Goal: Check status: Check status

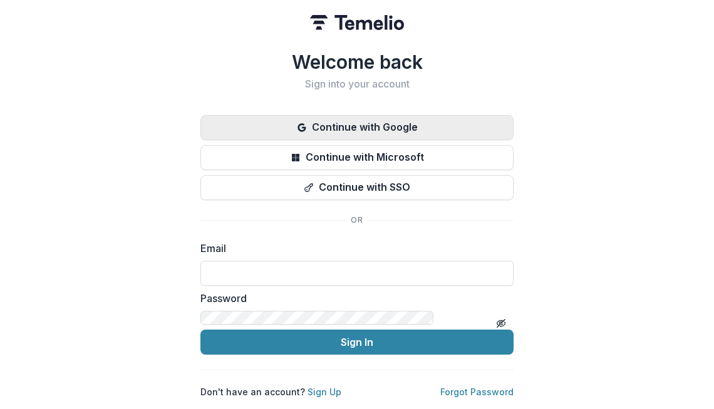
click at [200, 140] on button "Continue with Google" at bounding box center [356, 127] width 313 height 25
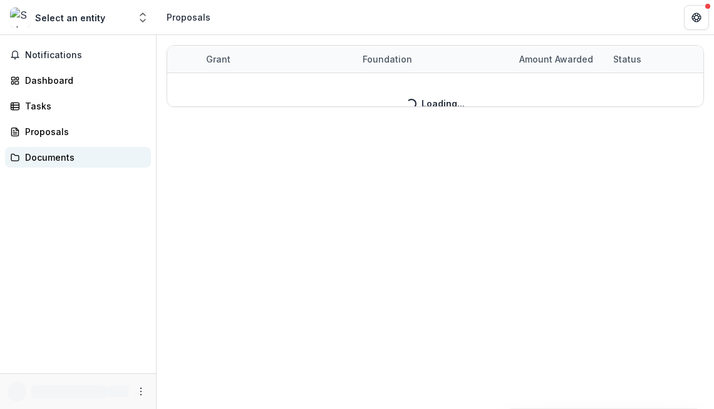
click at [42, 151] on div "Documents" at bounding box center [83, 157] width 116 height 13
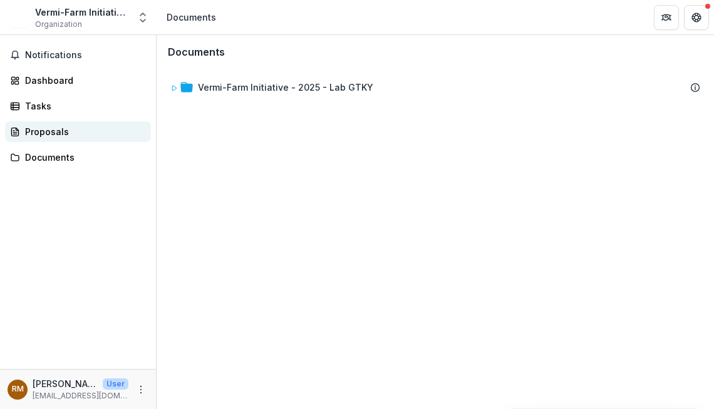
click at [44, 125] on div "Proposals" at bounding box center [83, 131] width 116 height 13
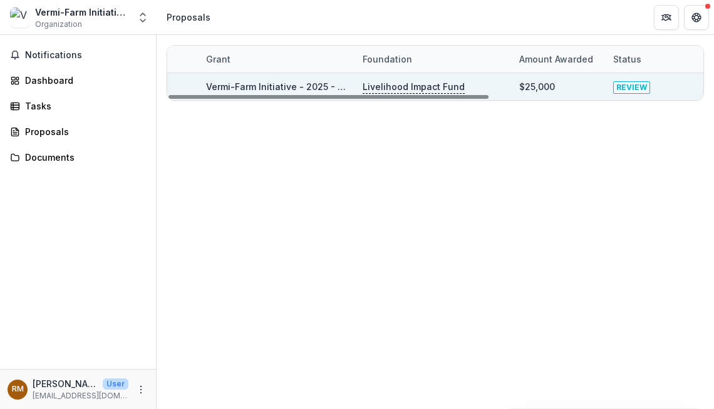
click at [275, 83] on link "Vermi-Farm Initiative - 2025 - Lab GTKY" at bounding box center [293, 86] width 175 height 11
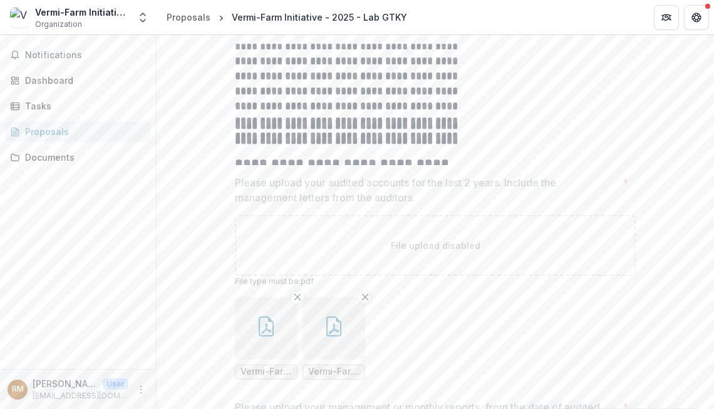
scroll to position [371, 0]
click at [245, 298] on button "button" at bounding box center [266, 329] width 63 height 63
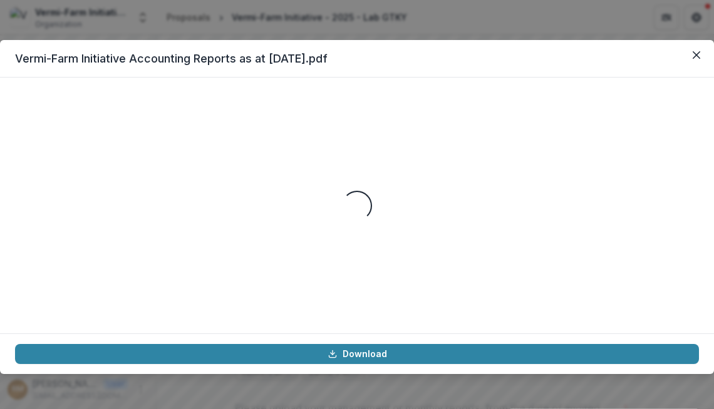
scroll to position [413, 0]
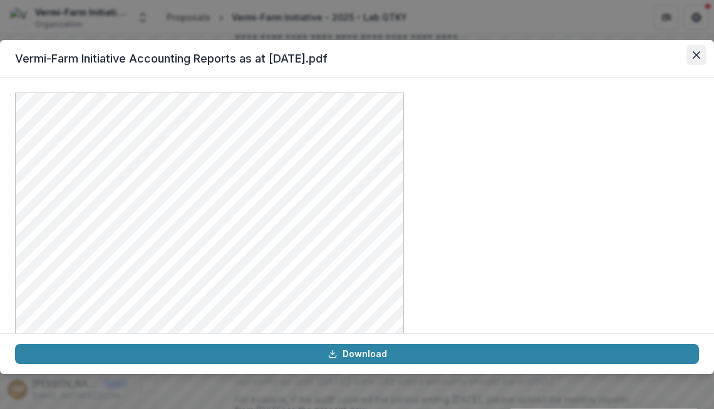
click at [686, 45] on button "Close" at bounding box center [696, 55] width 20 height 20
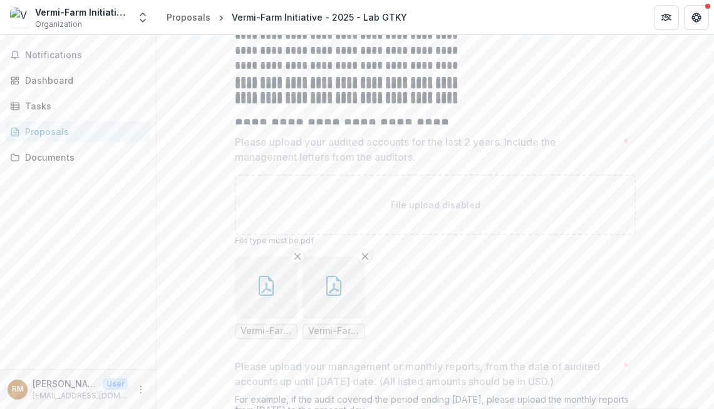
click at [303, 257] on button "button" at bounding box center [333, 288] width 63 height 63
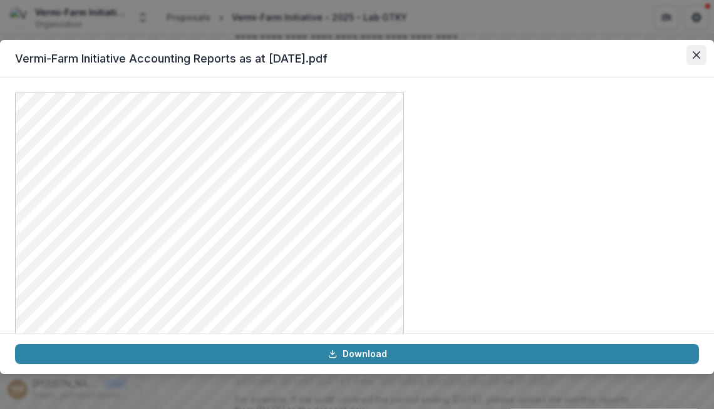
click at [692, 51] on icon "Close" at bounding box center [696, 55] width 8 height 8
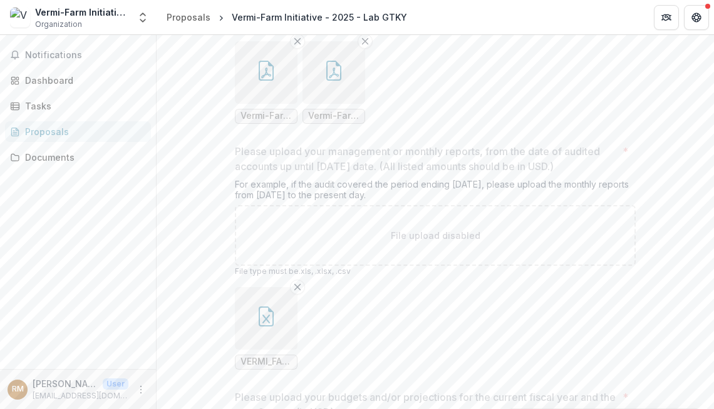
scroll to position [688, 0]
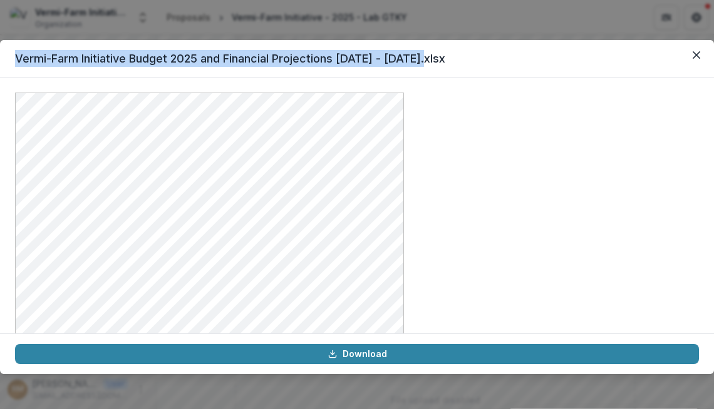
drag, startPoint x: 162, startPoint y: 33, endPoint x: 398, endPoint y: 34, distance: 236.0
click at [398, 40] on header "Vermi-Farm Initiative Budget 2025 and Financial Projections [DATE] - [DATE].xlsx" at bounding box center [357, 59] width 714 height 38
copy header "Vermi-Farm Initiative Budget 2025 and Financial Projections [DATE] - [DATE].xlsx"
click at [624, 6] on div "Vermi-Farm Initiative Budget 2025 and Financial Projections [DATE] - [DATE].xls…" at bounding box center [357, 204] width 714 height 409
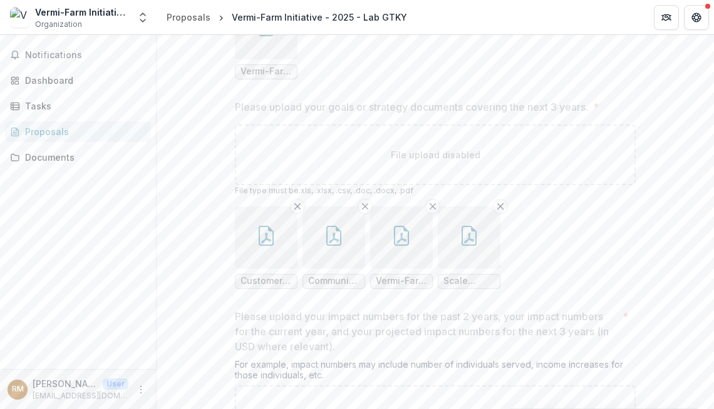
scroll to position [1152, 0]
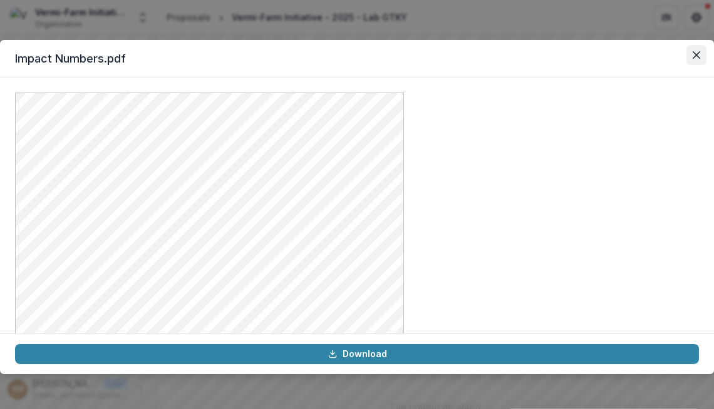
click at [692, 51] on icon "Close" at bounding box center [696, 55] width 8 height 8
